Goal: Contribute content

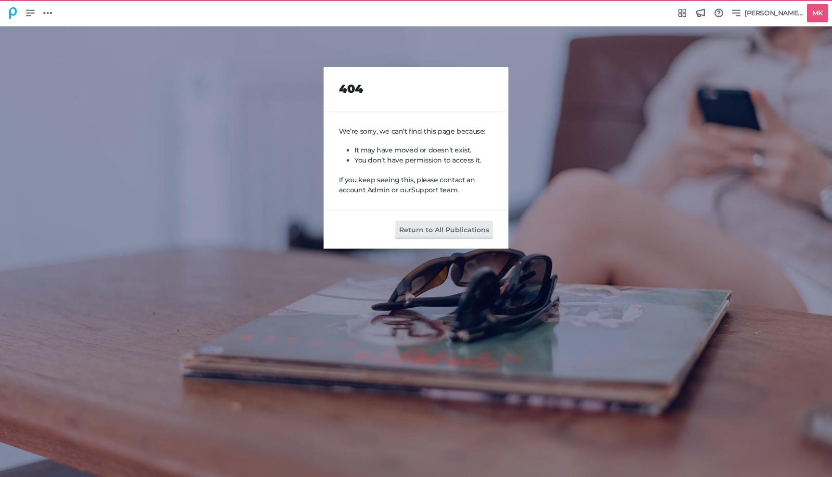
click at [10, 15] on icon at bounding box center [13, 13] width 8 height 12
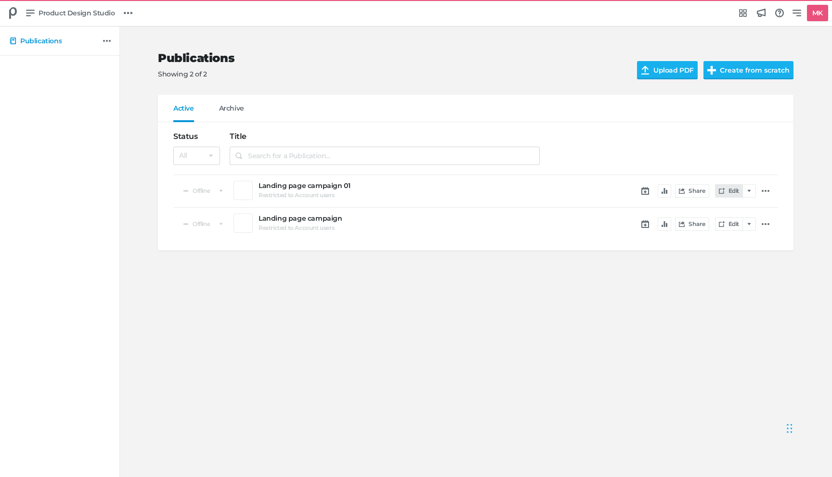
click at [733, 192] on link "Edit" at bounding box center [729, 190] width 28 height 13
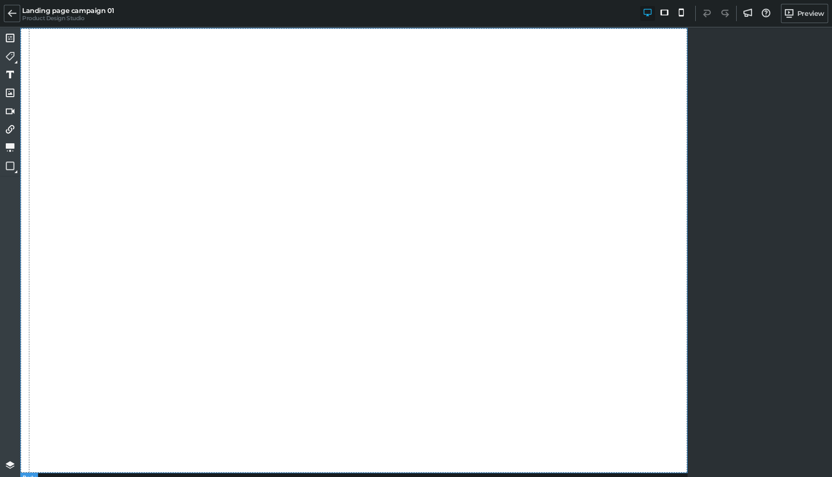
click at [170, 116] on div at bounding box center [353, 251] width 667 height 446
click at [142, 102] on div at bounding box center [353, 251] width 667 height 446
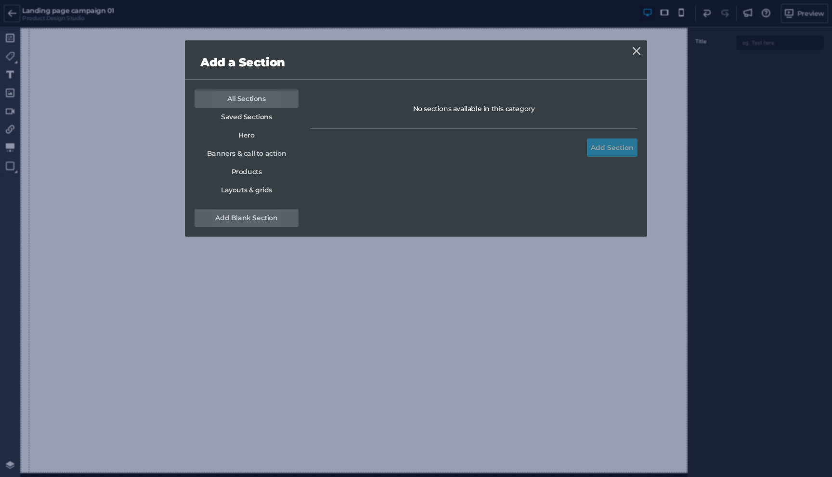
click at [257, 216] on link "Add Blank Section" at bounding box center [246, 218] width 104 height 18
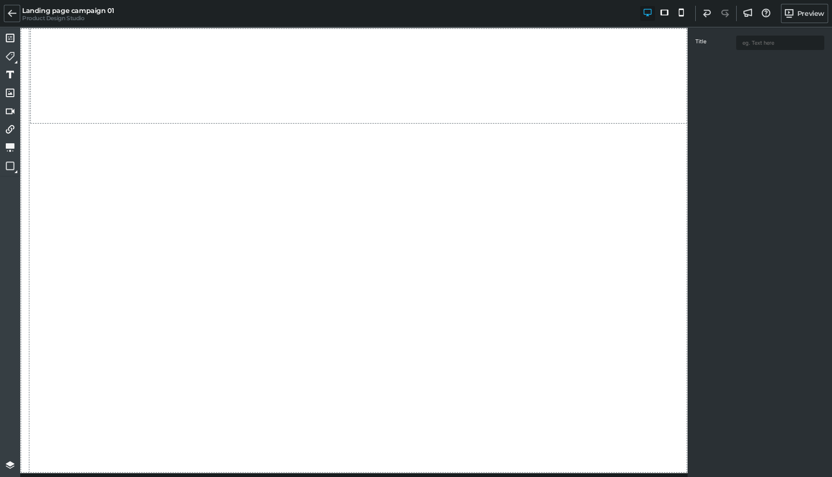
click at [730, 73] on div "Title" at bounding box center [759, 253] width 144 height 451
click at [705, 29] on div "Title" at bounding box center [759, 46] width 144 height 36
click at [427, 92] on section "Add section Add section" at bounding box center [358, 76] width 657 height 96
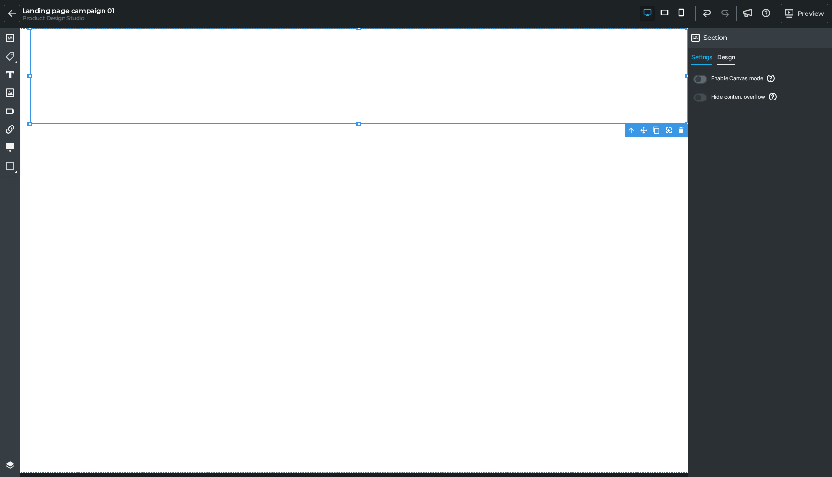
click at [727, 57] on span "Design" at bounding box center [725, 60] width 17 height 12
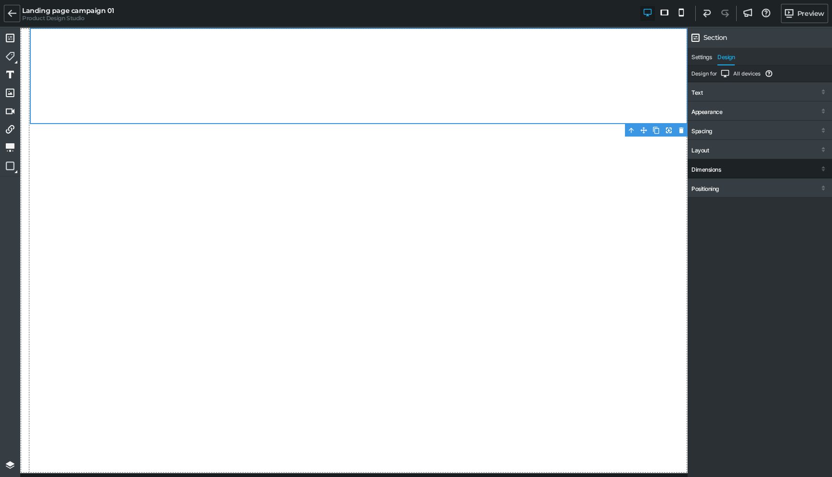
click at [722, 163] on div "Dimensions" at bounding box center [759, 169] width 144 height 17
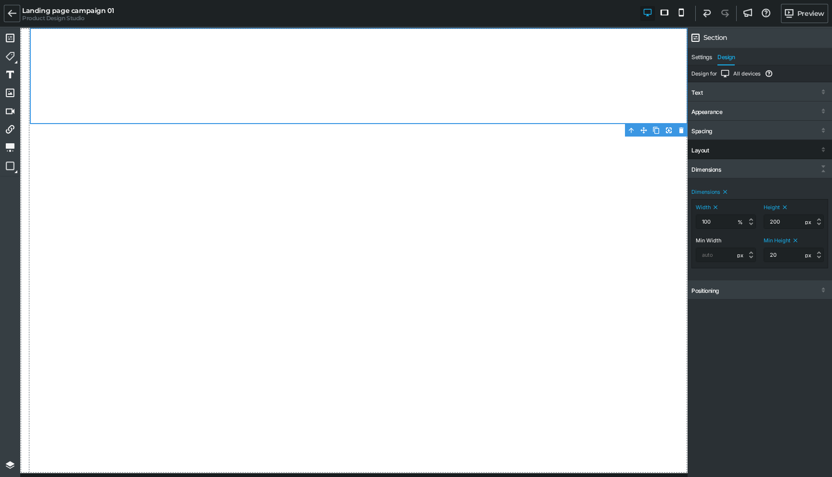
click at [720, 154] on div "Layout" at bounding box center [759, 150] width 144 height 17
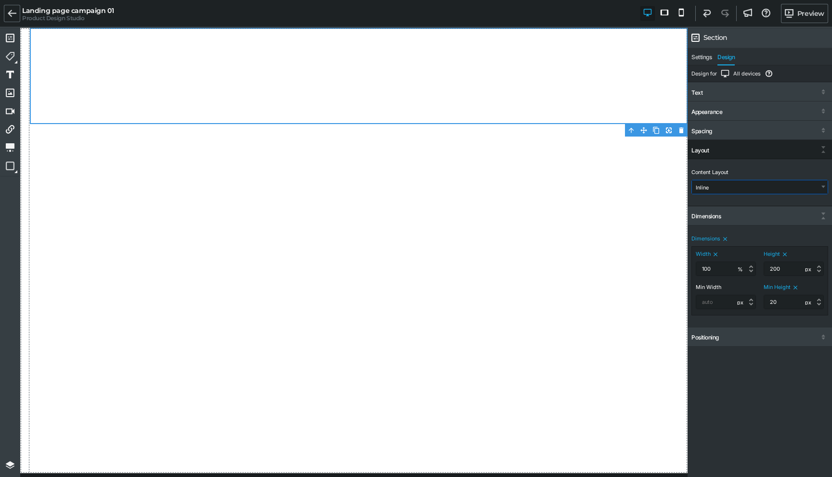
click at [725, 188] on select "Inline Stacked Advanced (Flex)" at bounding box center [760, 186] width 136 height 13
select select "gjs-flex-advanced"
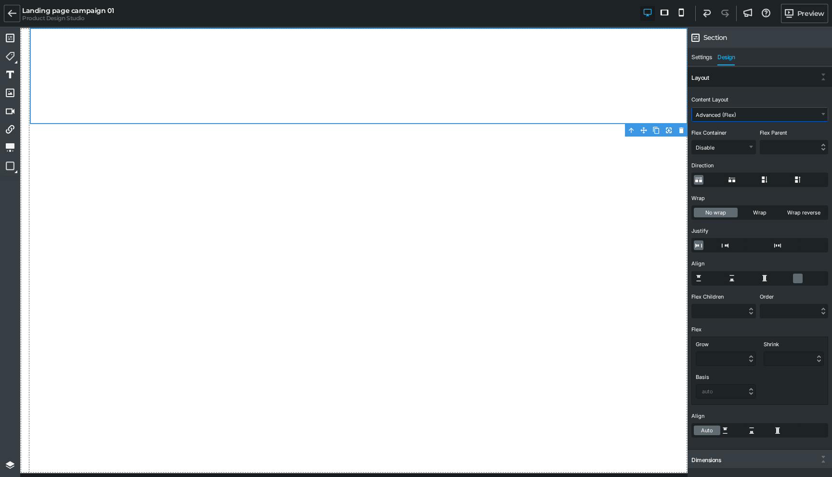
scroll to position [80, 0]
